Goal: Task Accomplishment & Management: Manage account settings

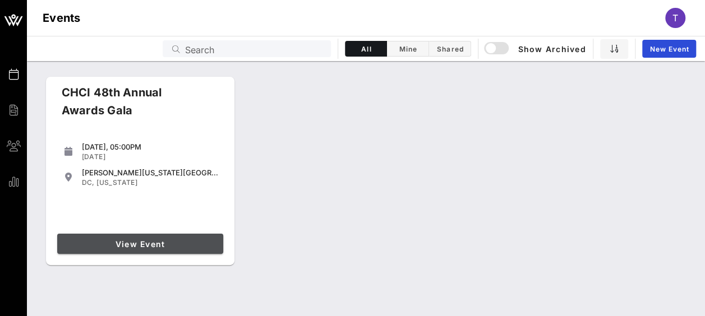
click at [181, 246] on span "View Event" at bounding box center [140, 244] width 157 height 10
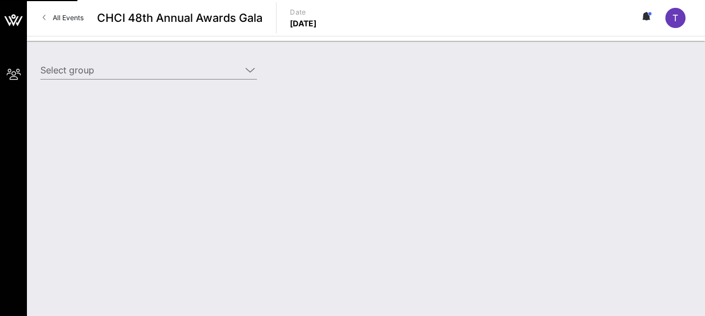
type input "AARP (AARP) [[PERSON_NAME] "[PERSON_NAME]"[PERSON_NAME], [EMAIL_ADDRESS][DOMAIN…"
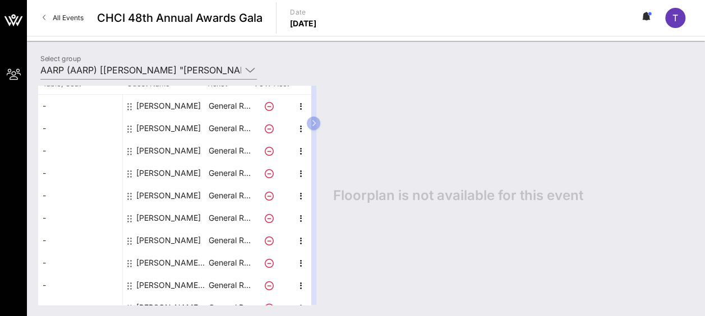
scroll to position [96, 0]
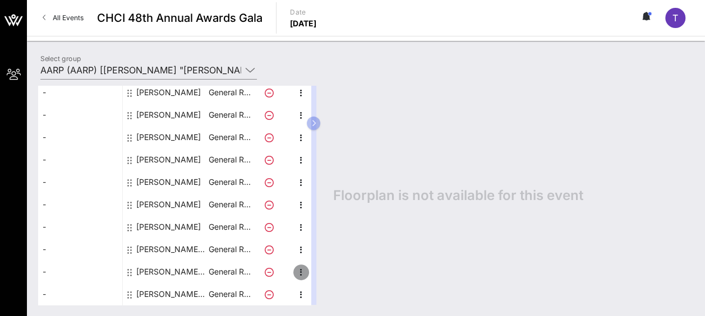
click at [299, 271] on icon "button" at bounding box center [300, 272] width 13 height 13
click at [322, 275] on div "Edit" at bounding box center [328, 275] width 22 height 9
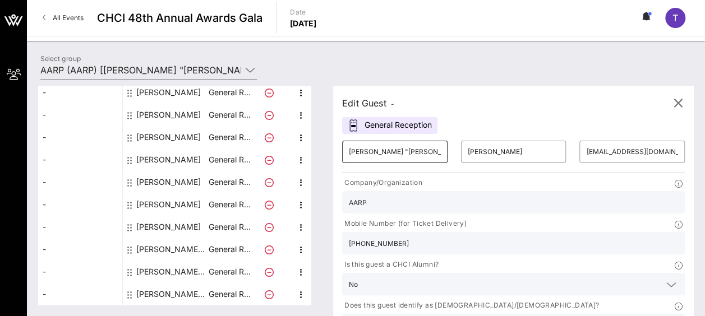
click at [391, 160] on input "[PERSON_NAME] "[PERSON_NAME]"" at bounding box center [395, 152] width 92 height 18
drag, startPoint x: 415, startPoint y: 150, endPoint x: 341, endPoint y: 144, distance: 74.3
click at [341, 144] on div "Edit Guest - General Reception ​ [PERSON_NAME] "[PERSON_NAME]" ​ [PERSON_NAME] …" at bounding box center [513, 232] width 361 height 293
type input "[PERSON_NAME]"
drag, startPoint x: 504, startPoint y: 152, endPoint x: 436, endPoint y: 151, distance: 67.9
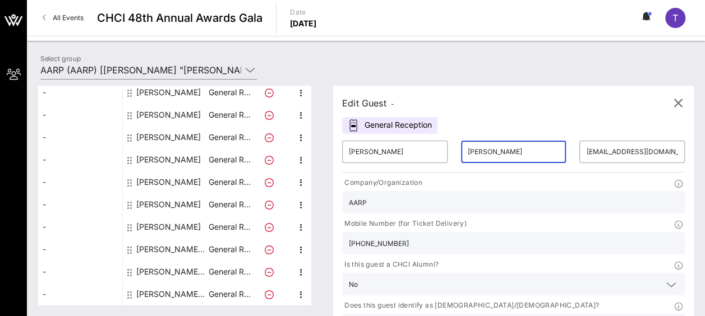
click at [454, 151] on div "​ [PERSON_NAME]" at bounding box center [513, 152] width 119 height 36
type input "[PERSON_NAME]"
click at [586, 153] on input "[EMAIL_ADDRESS][DOMAIN_NAME]" at bounding box center [632, 152] width 92 height 18
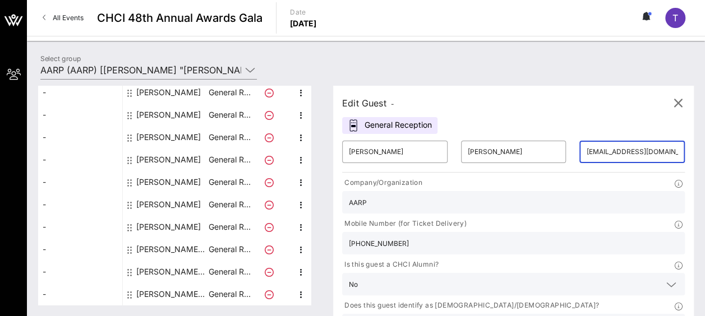
drag, startPoint x: 529, startPoint y: 153, endPoint x: 660, endPoint y: 159, distance: 130.3
click at [660, 159] on div "​ [PERSON_NAME] ​ [PERSON_NAME] ​ [EMAIL_ADDRESS][DOMAIN_NAME] Company/Organiza…" at bounding box center [513, 255] width 356 height 243
drag, startPoint x: 529, startPoint y: 149, endPoint x: 602, endPoint y: 150, distance: 72.4
click at [602, 149] on div "​ [EMAIL_ADDRESS][DOMAIN_NAME]" at bounding box center [632, 152] width 119 height 36
drag, startPoint x: 591, startPoint y: 150, endPoint x: 533, endPoint y: 150, distance: 58.3
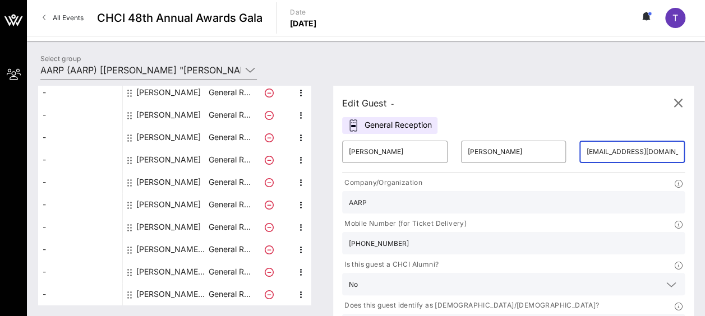
click at [579, 150] on div "​ [EMAIL_ADDRESS][DOMAIN_NAME]" at bounding box center [631, 152] width 105 height 22
drag, startPoint x: 532, startPoint y: 150, endPoint x: 610, endPoint y: 153, distance: 78.0
click at [610, 153] on div "​ [PERSON_NAME] ​ [PERSON_NAME] ​ [EMAIL_ADDRESS][DOMAIN_NAME] Company/Organiza…" at bounding box center [513, 255] width 356 height 243
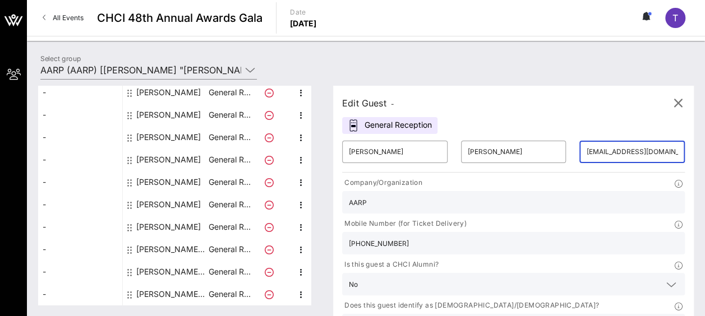
click at [275, 50] on div "Select group AARP (AARP) [[PERSON_NAME] "[PERSON_NAME]"[PERSON_NAME], [EMAIL_AD…" at bounding box center [366, 178] width 678 height 275
click at [586, 153] on input "[EMAIL_ADDRESS][DOMAIN_NAME]" at bounding box center [632, 152] width 92 height 18
click at [586, 152] on input "[EMAIL_ADDRESS][DOMAIN_NAME]" at bounding box center [632, 152] width 92 height 18
type input "[EMAIL_ADDRESS][DOMAIN_NAME]"
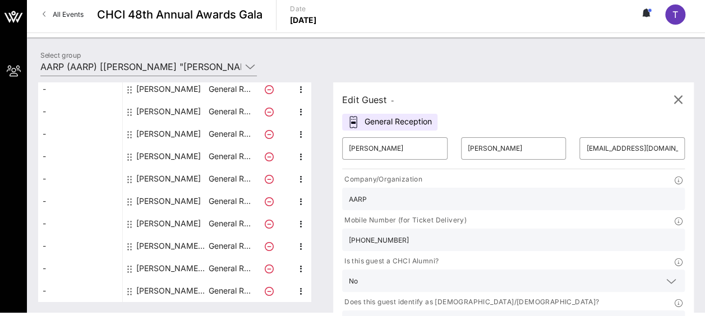
scroll to position [4, 0]
